Goal: Information Seeking & Learning: Learn about a topic

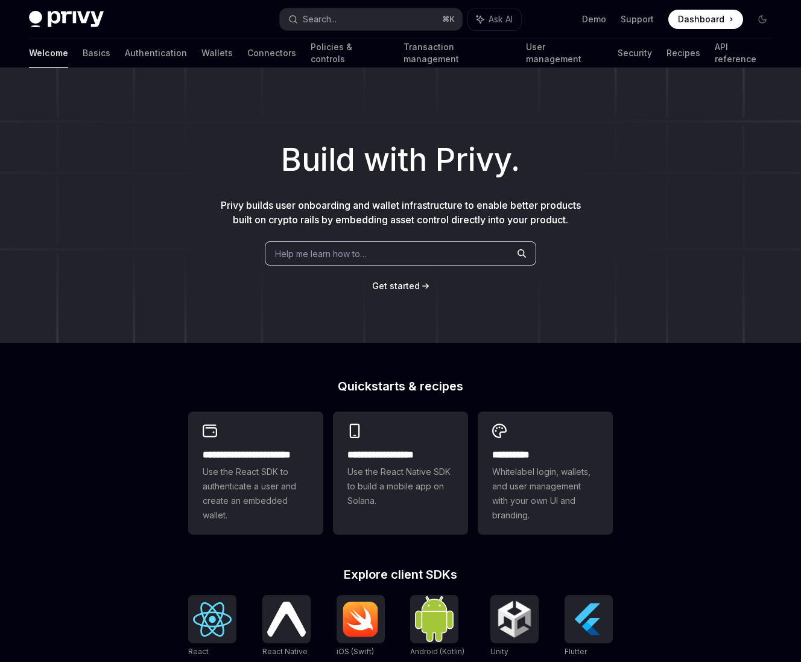
click at [346, 249] on span "Help me learn how to…" at bounding box center [321, 253] width 92 height 13
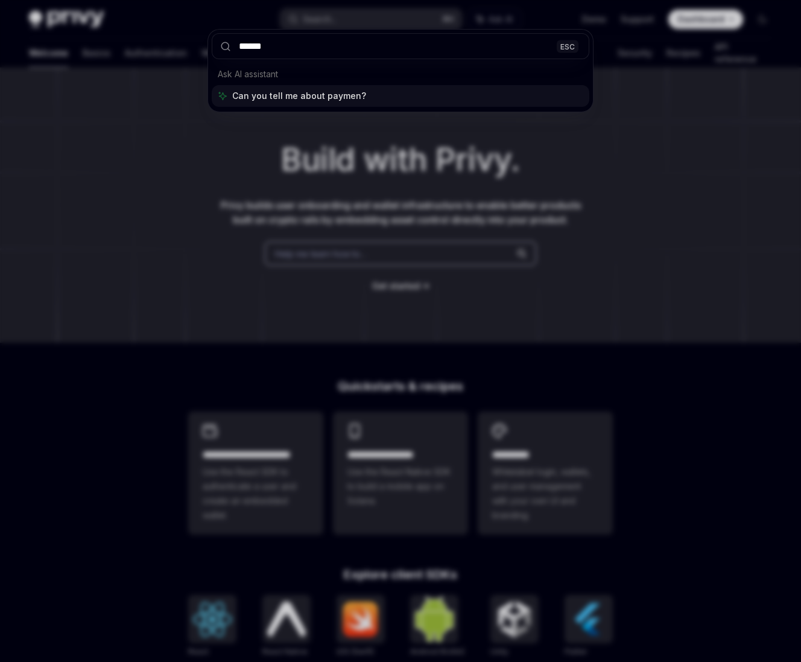
type input "*******"
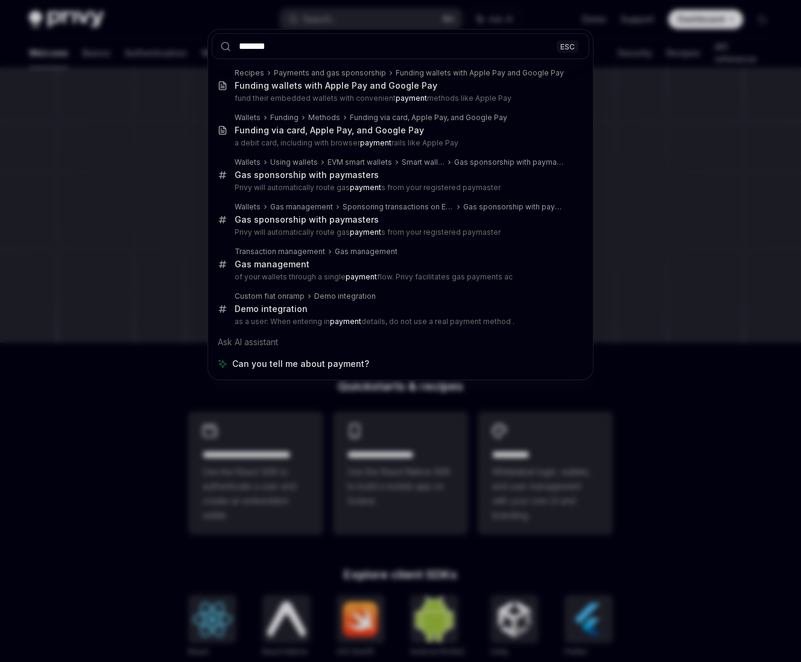
click at [124, 232] on div "******* ESC Recipes Payments and gas sponsorship Funding wallets with Apple Pay…" at bounding box center [400, 331] width 801 height 662
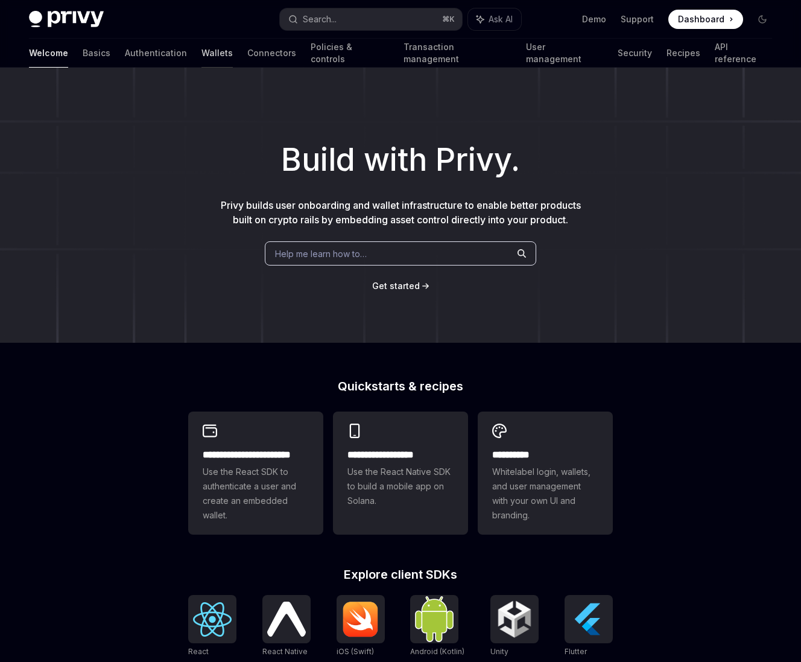
click at [202, 55] on link "Wallets" at bounding box center [217, 53] width 31 height 29
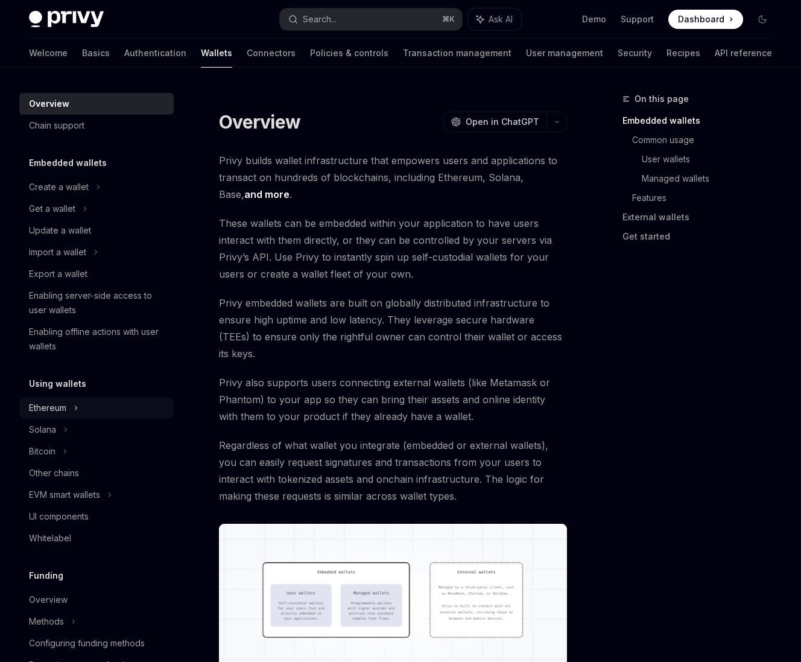
click at [68, 408] on div "Ethereum" at bounding box center [96, 408] width 154 height 22
type textarea "*"
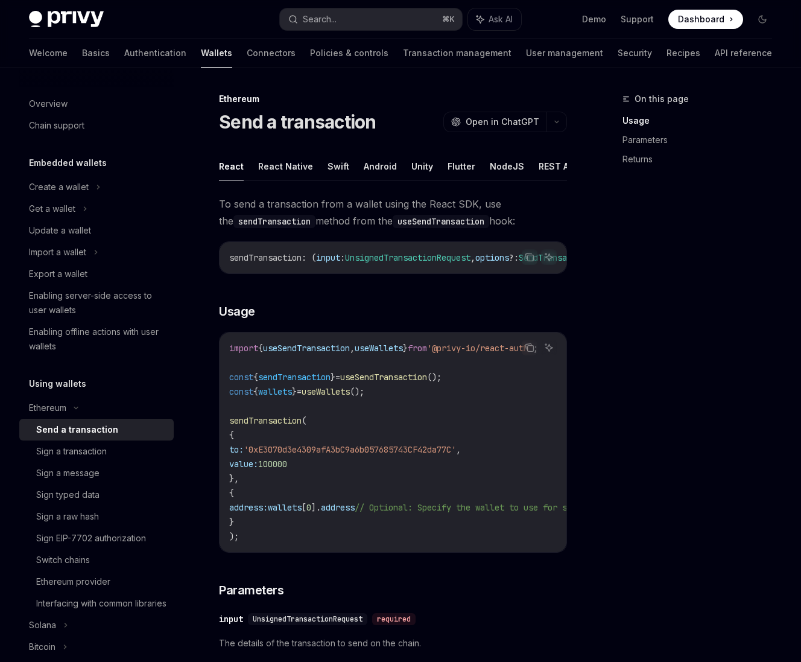
click at [643, 267] on div "On this page Usage Parameters Returns" at bounding box center [690, 377] width 183 height 570
click at [622, 314] on div "On this page Usage Parameters Returns" at bounding box center [690, 377] width 183 height 570
click at [383, 22] on button "Search... ⌘ K" at bounding box center [371, 19] width 182 height 22
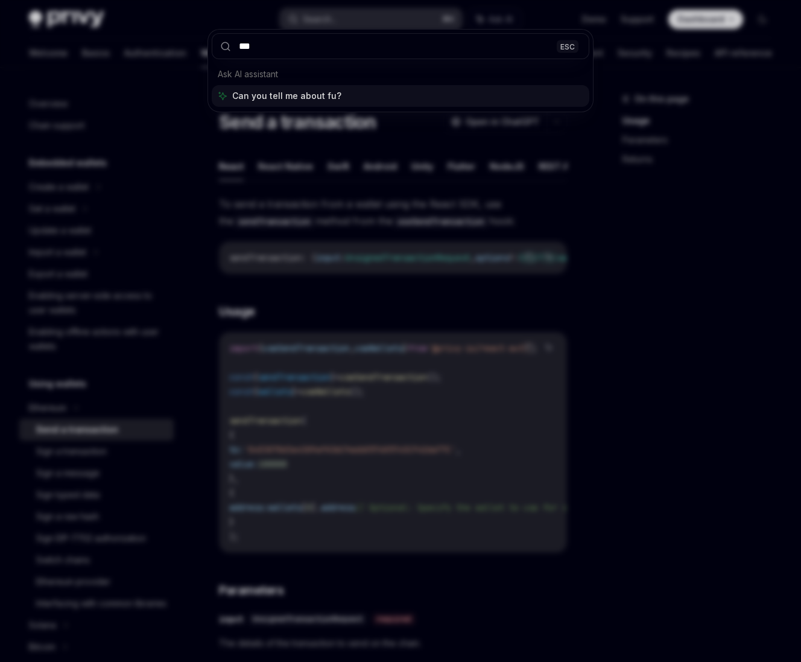
type input "****"
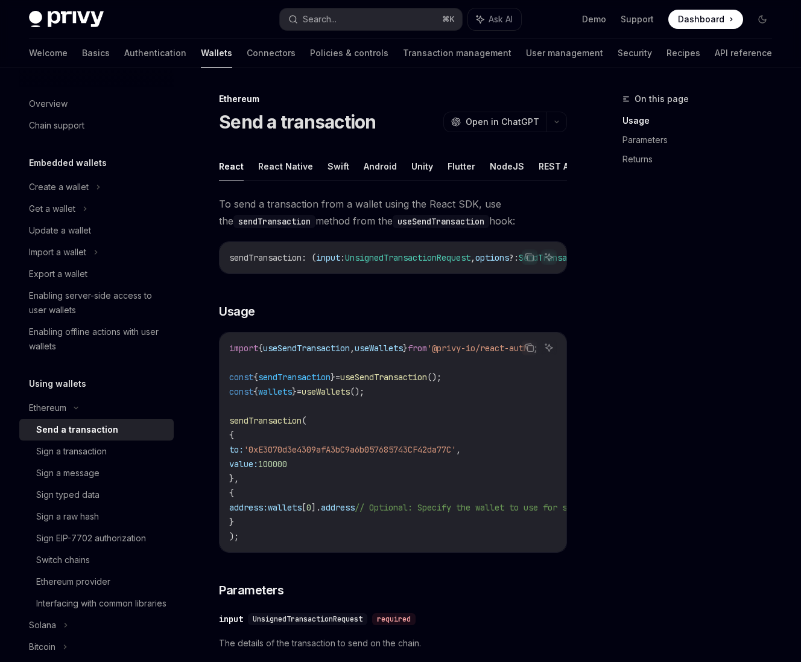
type textarea "*"
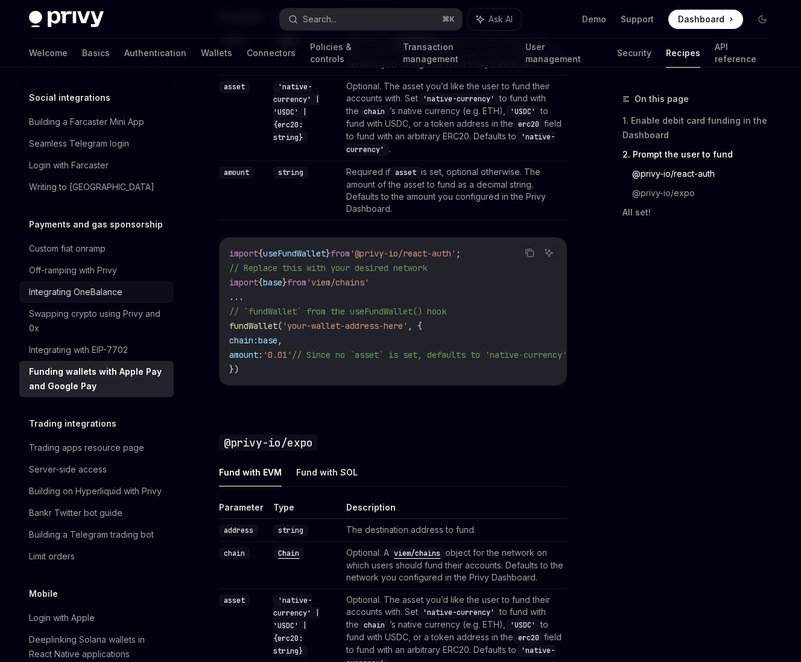
scroll to position [203, 0]
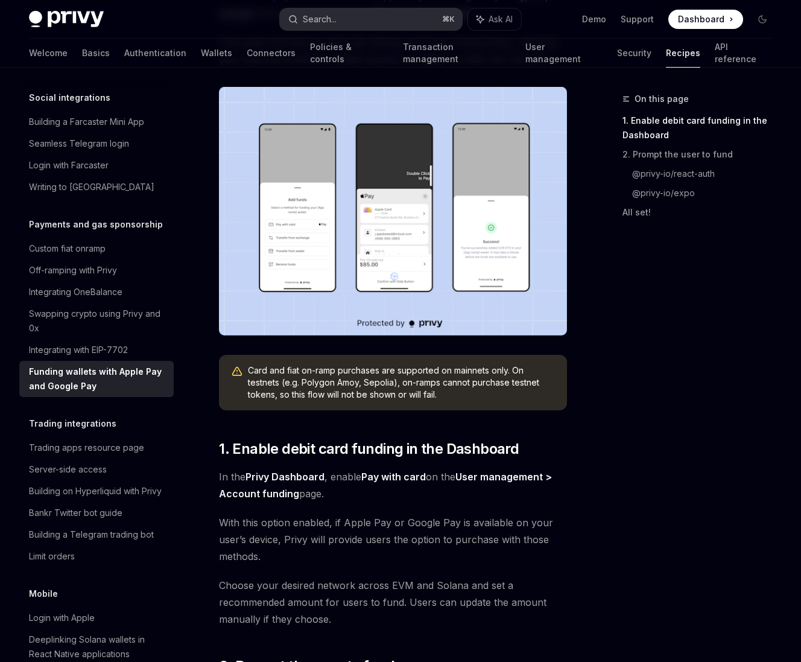
click at [351, 11] on button "Search... ⌘ K" at bounding box center [371, 19] width 182 height 22
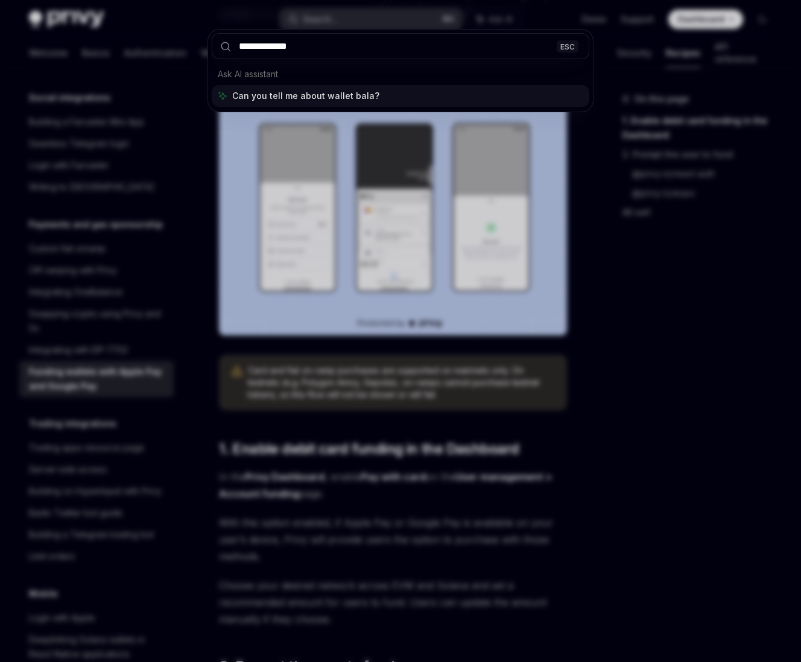
type input "**********"
type textarea "*"
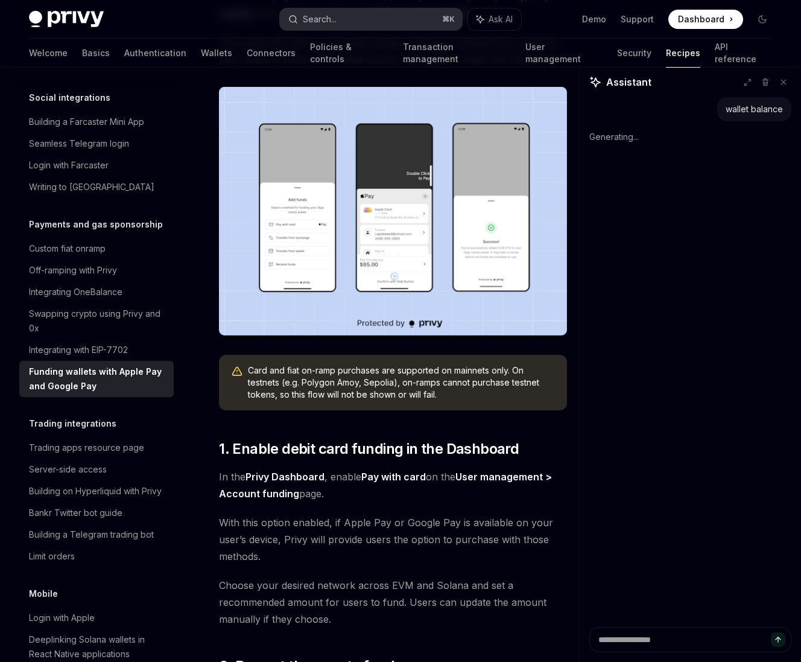
click at [325, 22] on div "Search..." at bounding box center [320, 19] width 34 height 14
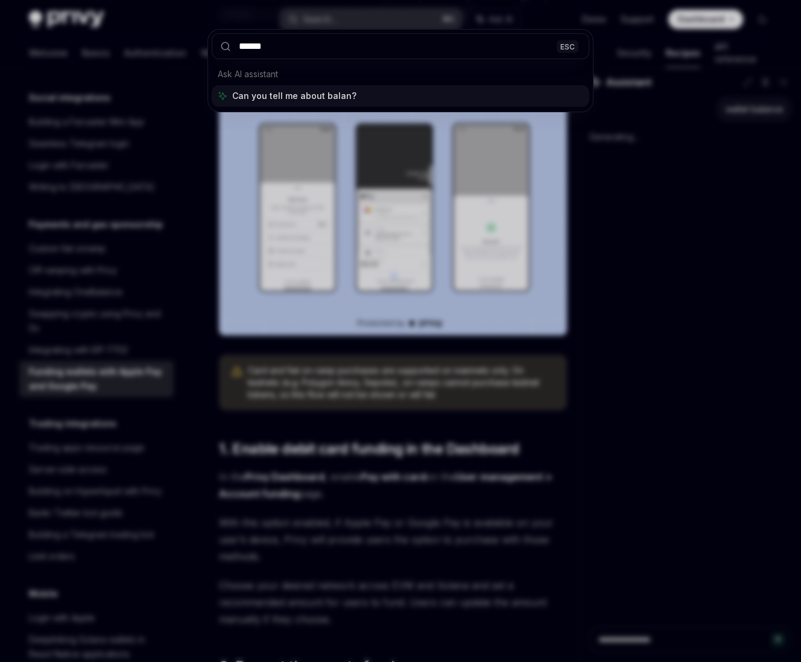
type input "*******"
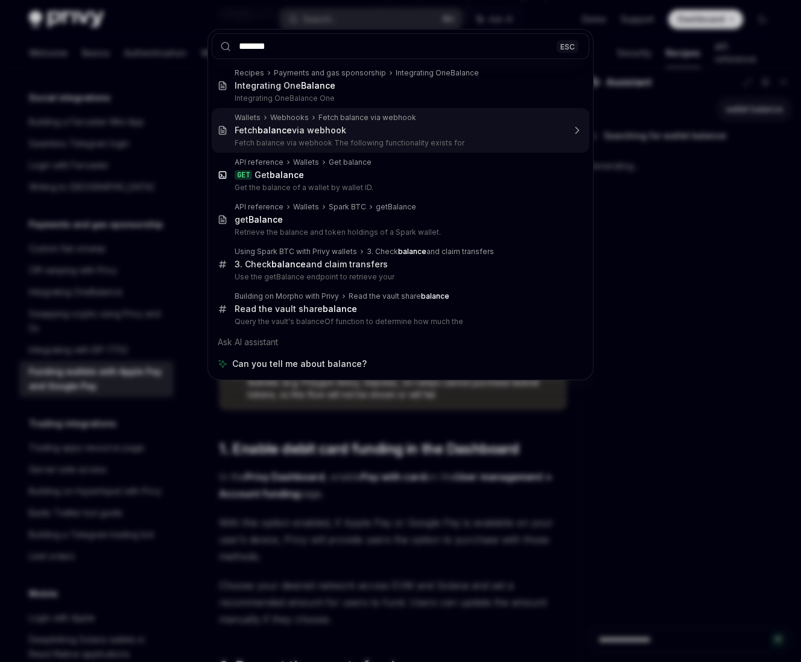
type textarea "*"
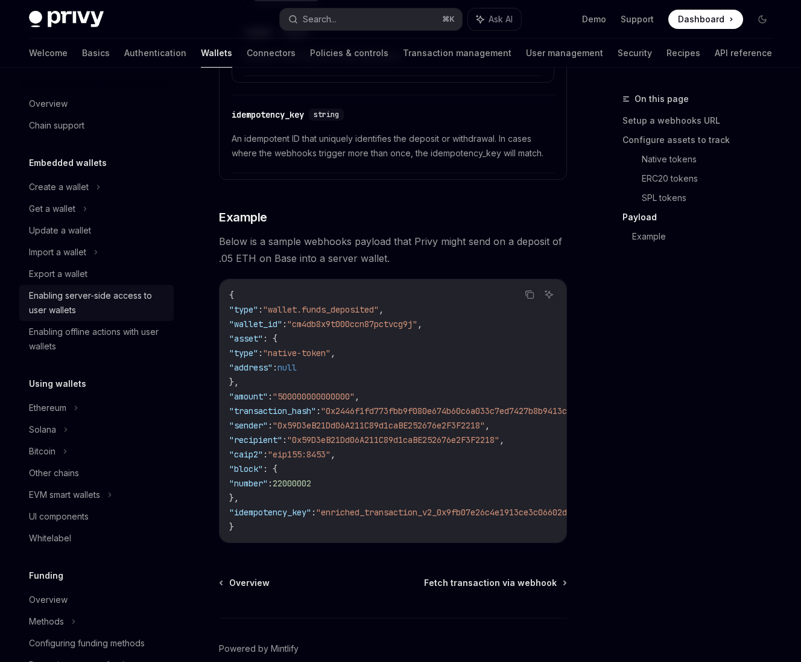
click at [93, 301] on div "Enabling server-side access to user wallets" at bounding box center [98, 302] width 138 height 29
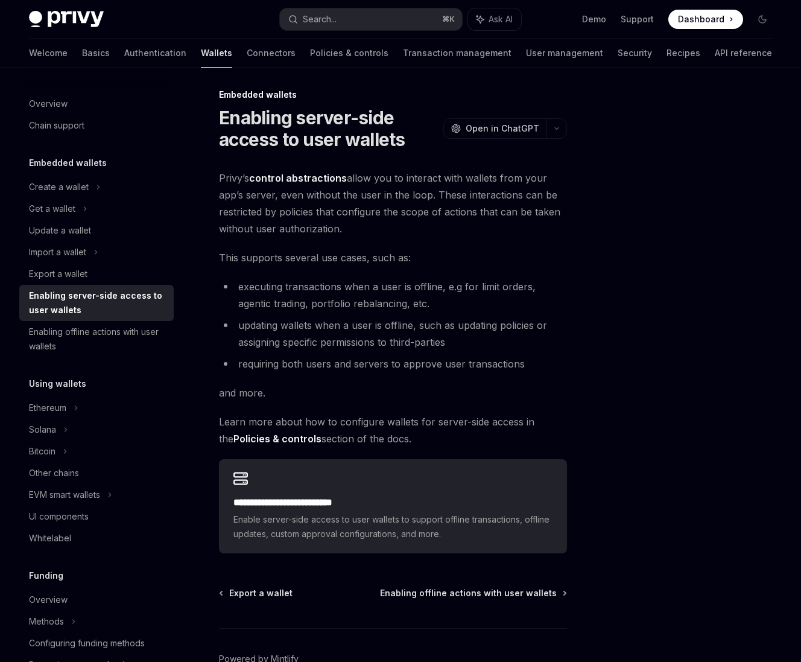
scroll to position [5, 0]
click at [361, 226] on span "Privy’s control abstractions allow you to interact with wallets from your app’s…" at bounding box center [393, 203] width 348 height 68
click at [331, 375] on div "**********" at bounding box center [393, 361] width 348 height 384
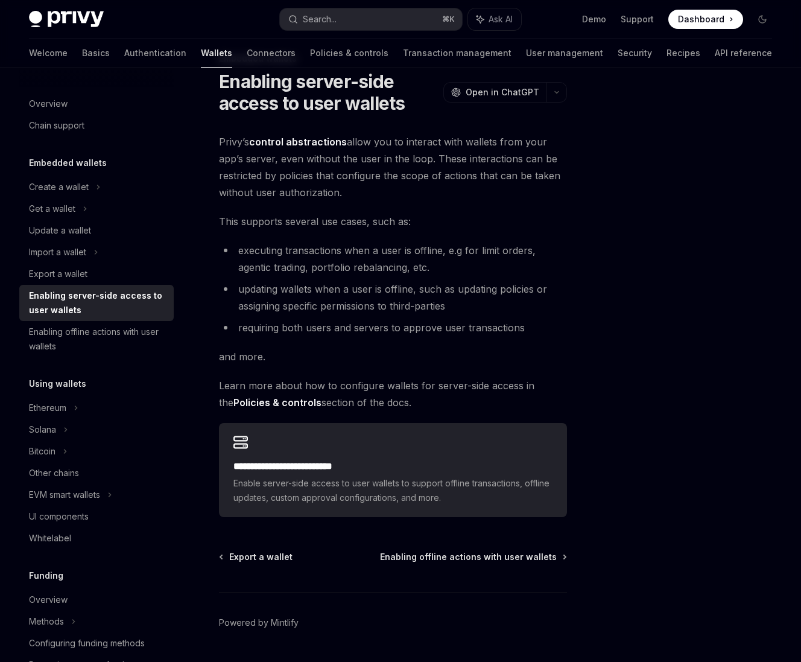
scroll to position [75, 0]
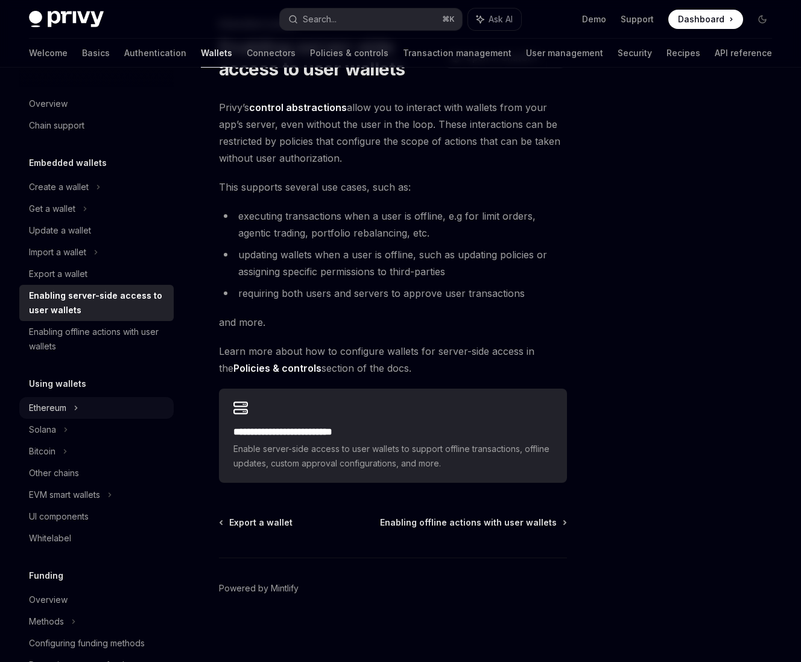
click at [81, 409] on div "Ethereum" at bounding box center [96, 408] width 154 height 22
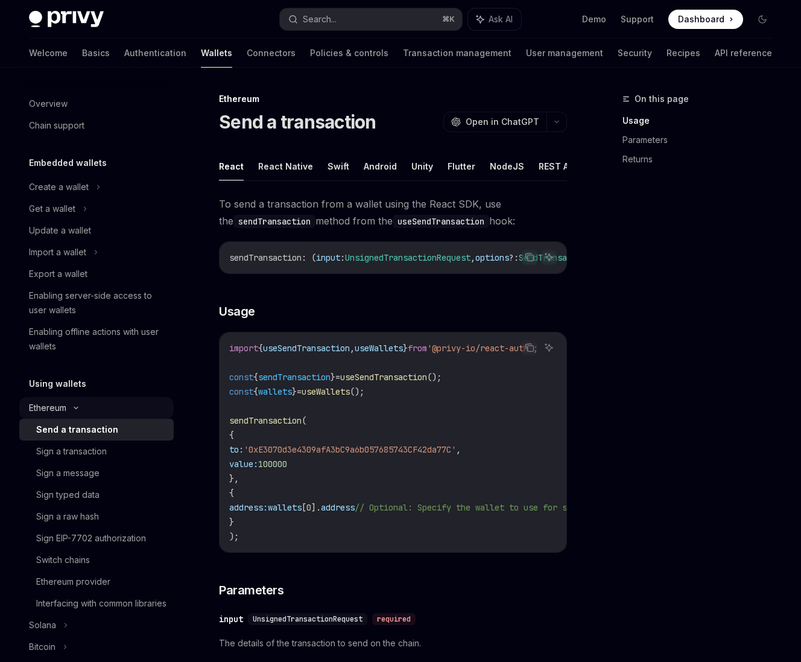
click at [74, 408] on icon at bounding box center [76, 408] width 14 height 5
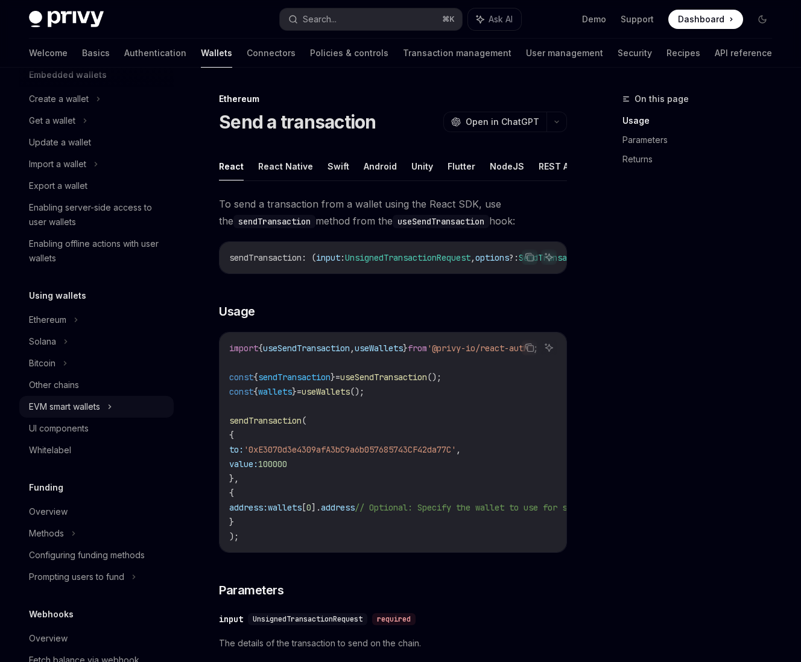
scroll to position [90, 0]
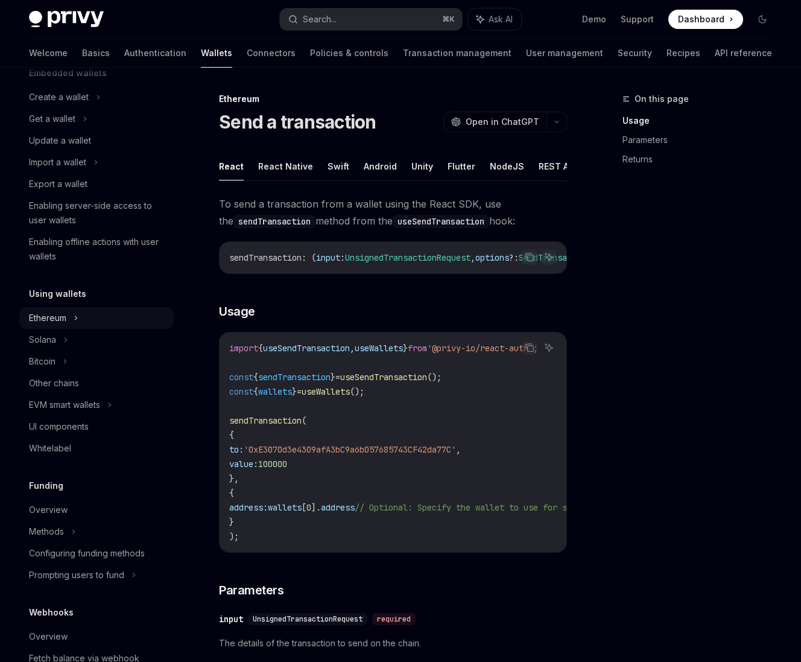
click at [68, 314] on div "Ethereum" at bounding box center [96, 318] width 154 height 22
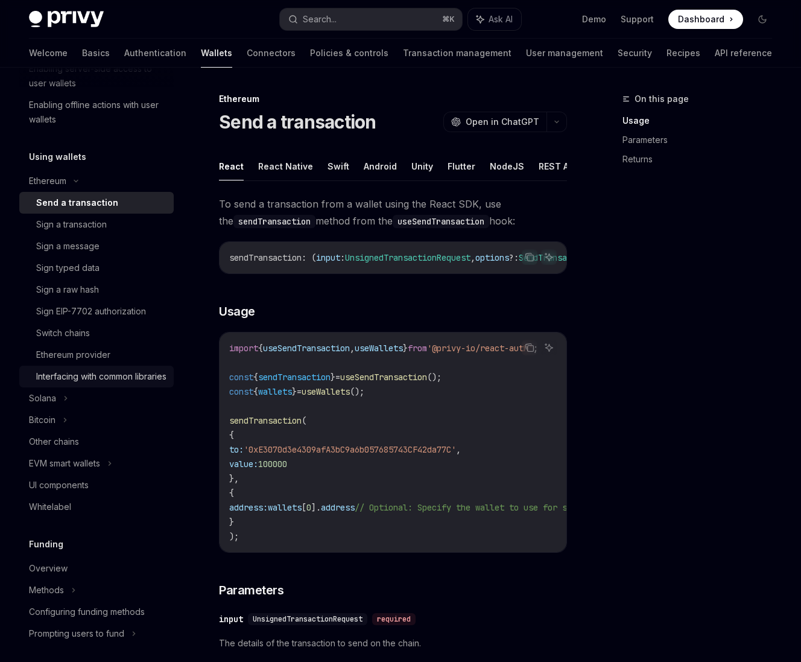
scroll to position [241, 0]
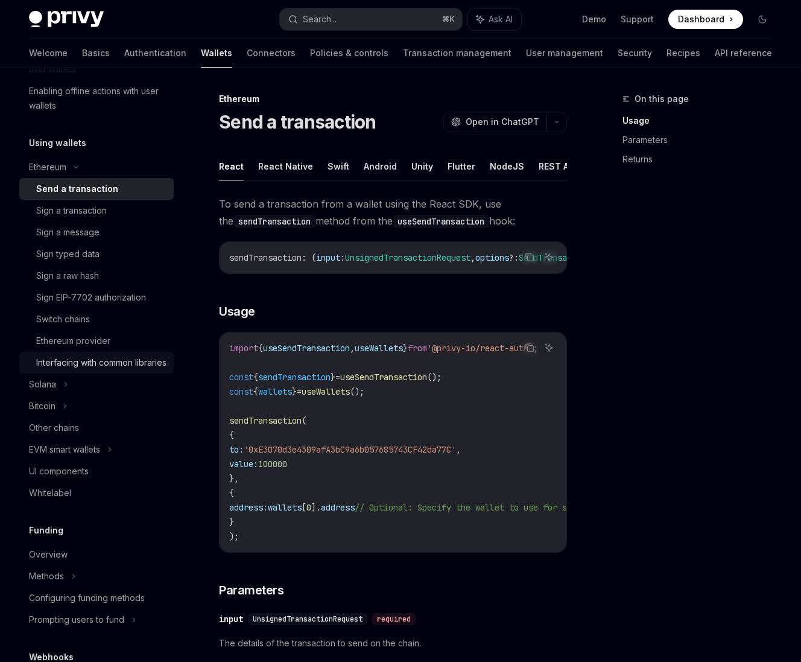
click at [56, 360] on div "Interfacing with common libraries" at bounding box center [101, 362] width 130 height 14
type textarea "*"
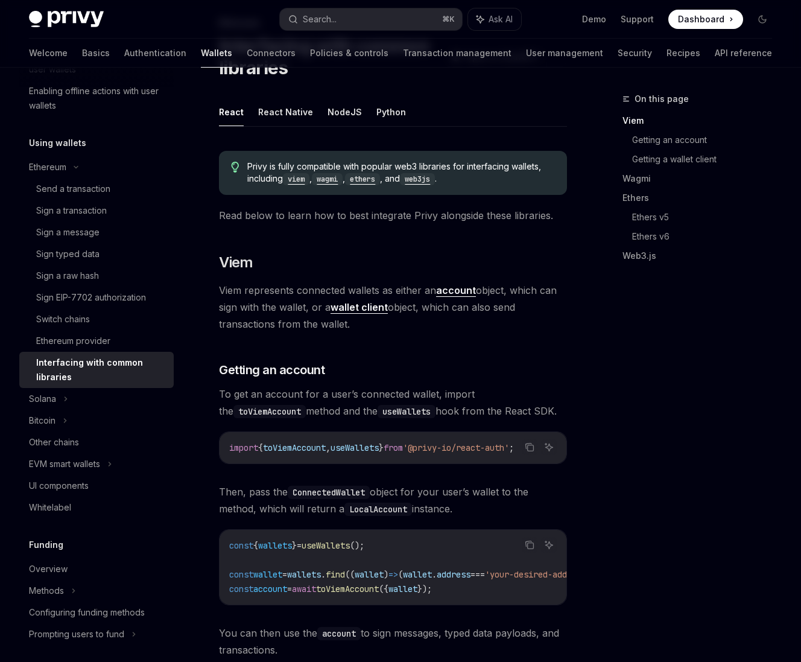
scroll to position [75, 0]
